Goal: Find specific page/section: Find specific page/section

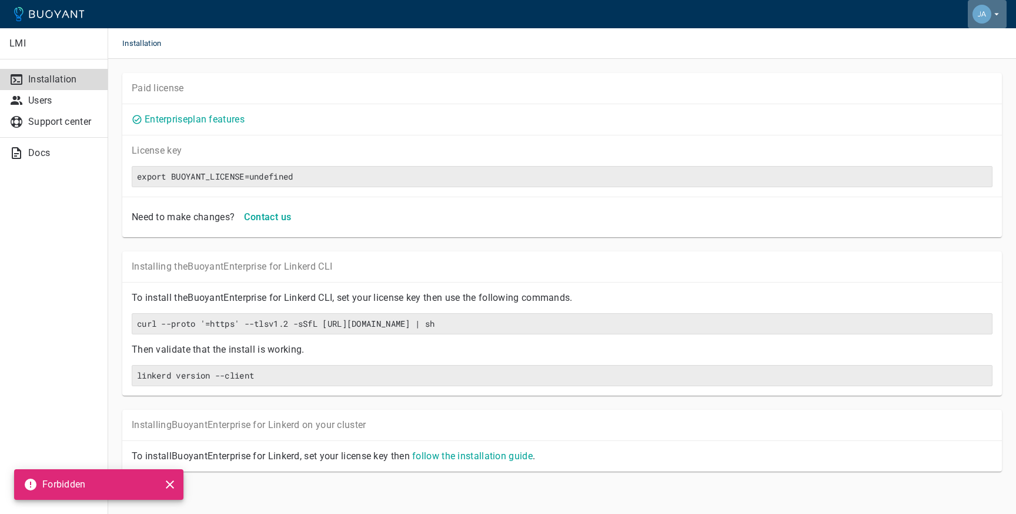
click at [992, 18] on icon "button" at bounding box center [997, 14] width 11 height 11
click at [56, 104] on div at bounding box center [508, 257] width 1016 height 514
click at [43, 104] on p "Users" at bounding box center [63, 101] width 70 height 12
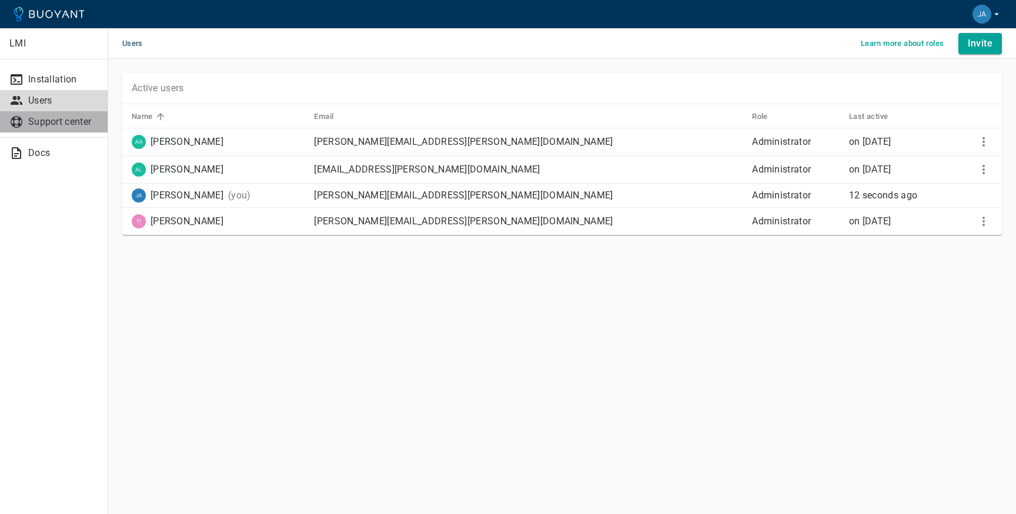
click at [39, 127] on p "Support center" at bounding box center [63, 122] width 70 height 12
click at [62, 86] on link "Installation" at bounding box center [54, 79] width 108 height 21
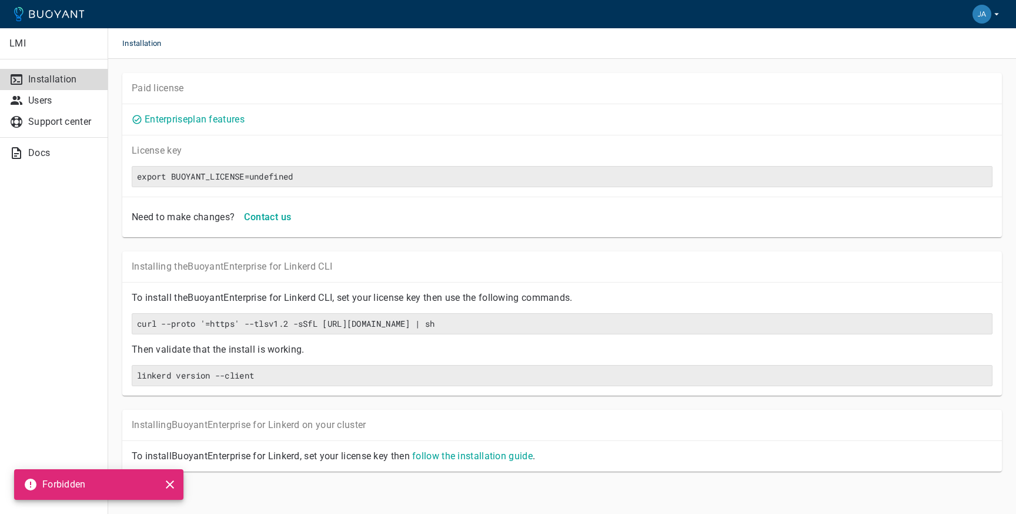
scroll to position [5, 0]
